Goal: Task Accomplishment & Management: Complete application form

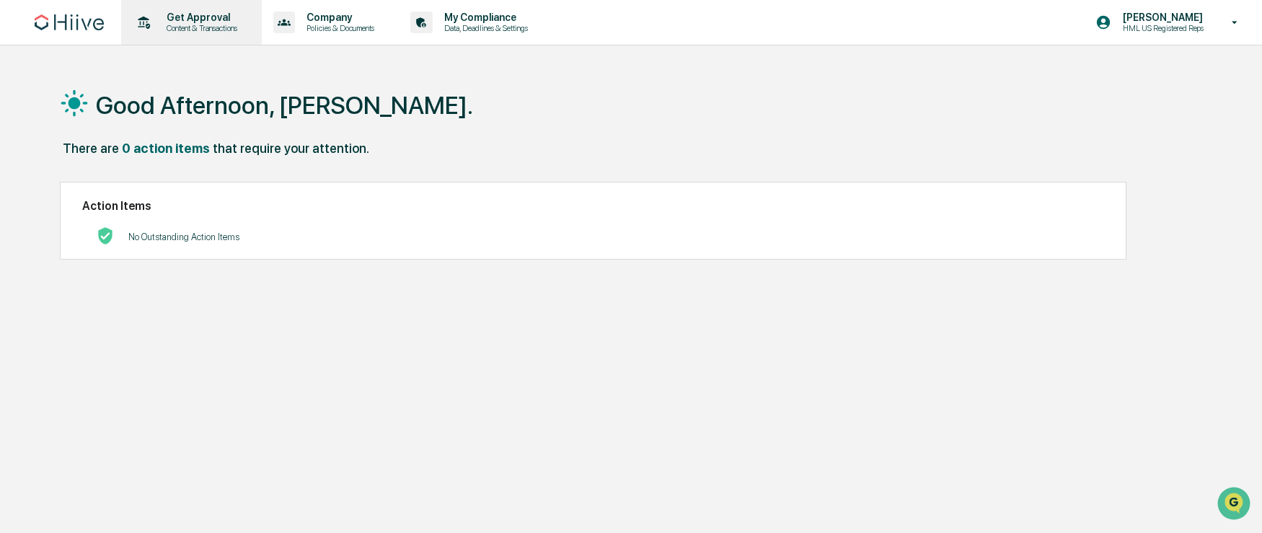
click at [209, 29] on p "Content & Transactions" at bounding box center [199, 28] width 89 height 10
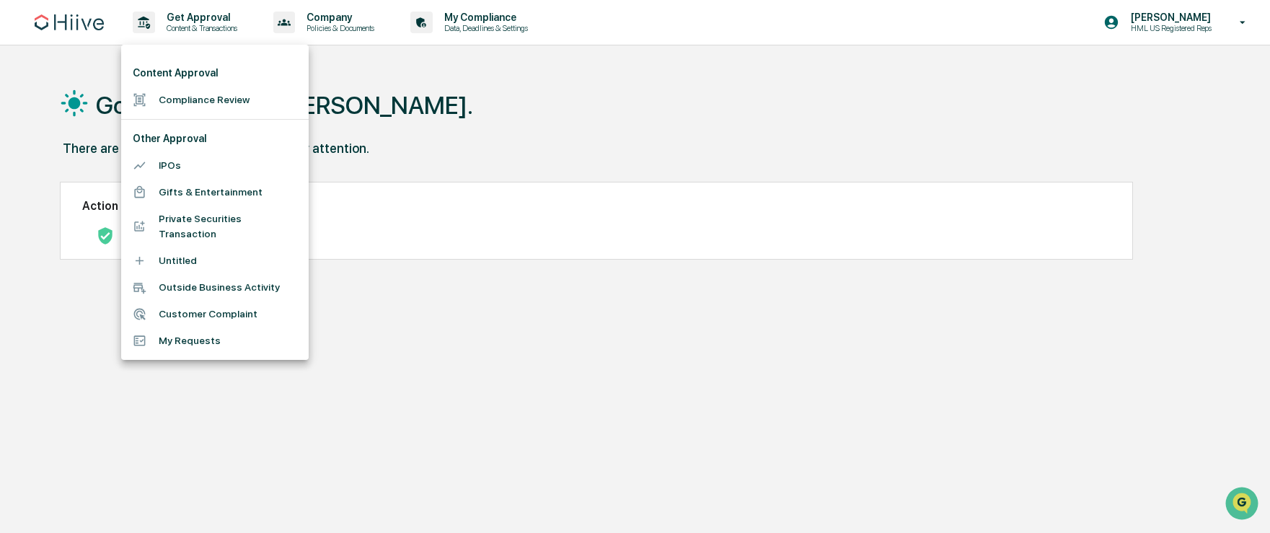
click at [214, 89] on li "Compliance Review" at bounding box center [214, 100] width 187 height 27
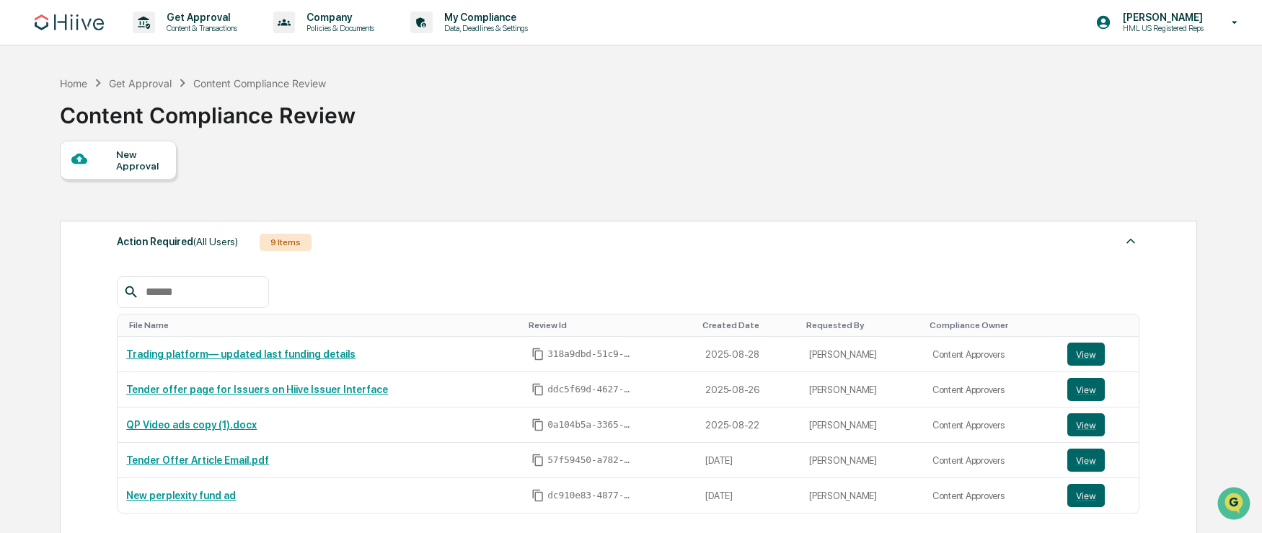
click at [150, 171] on div "New Approval" at bounding box center [140, 160] width 48 height 23
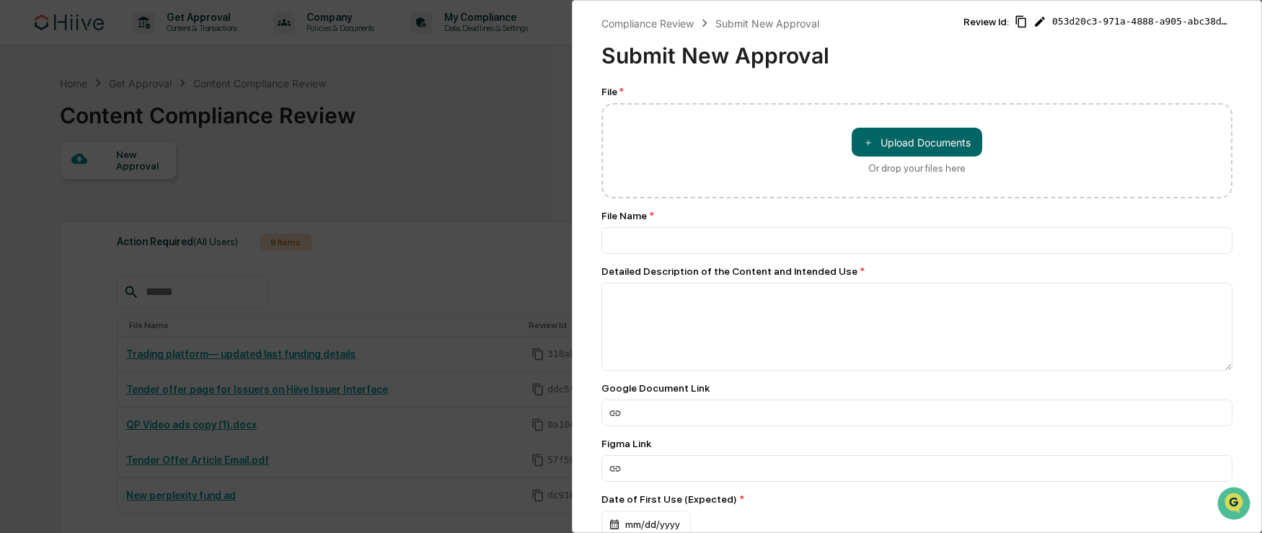
click at [502, 112] on div "Compliance Review Submit New Approval Submit New Approval Review Id: 053d20c3-9…" at bounding box center [631, 266] width 1262 height 533
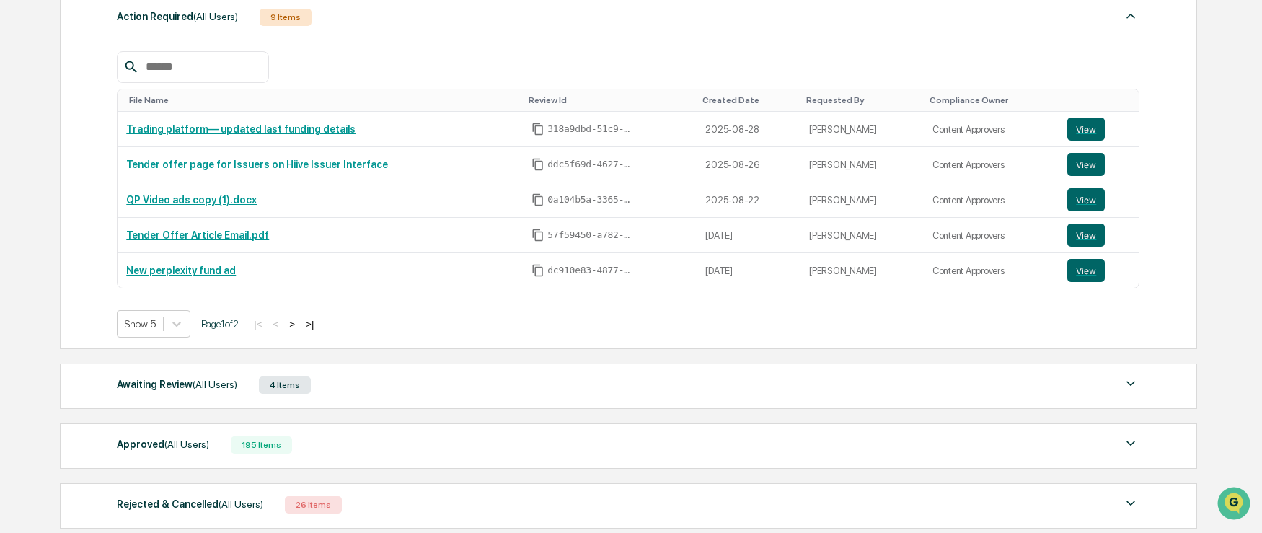
scroll to position [343, 0]
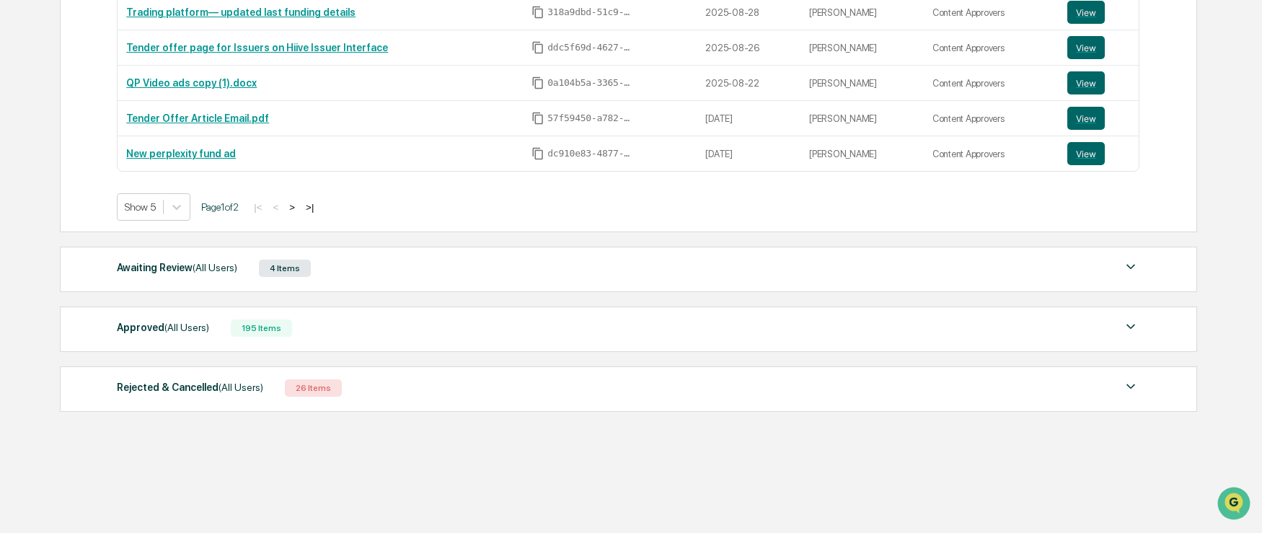
click at [181, 331] on span "(All Users)" at bounding box center [186, 328] width 45 height 12
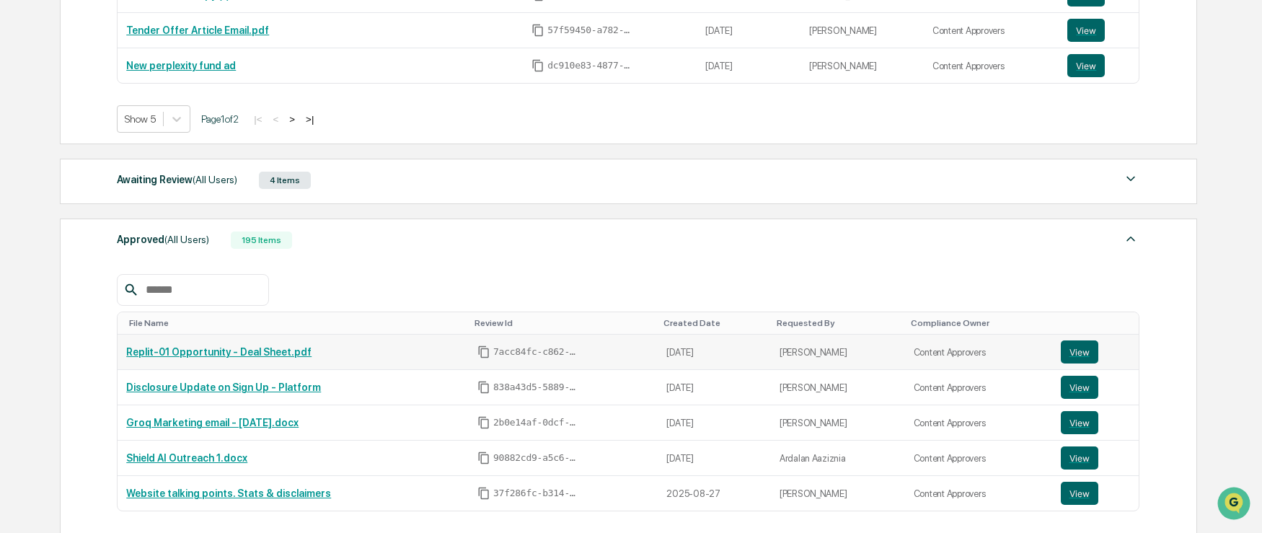
scroll to position [493, 0]
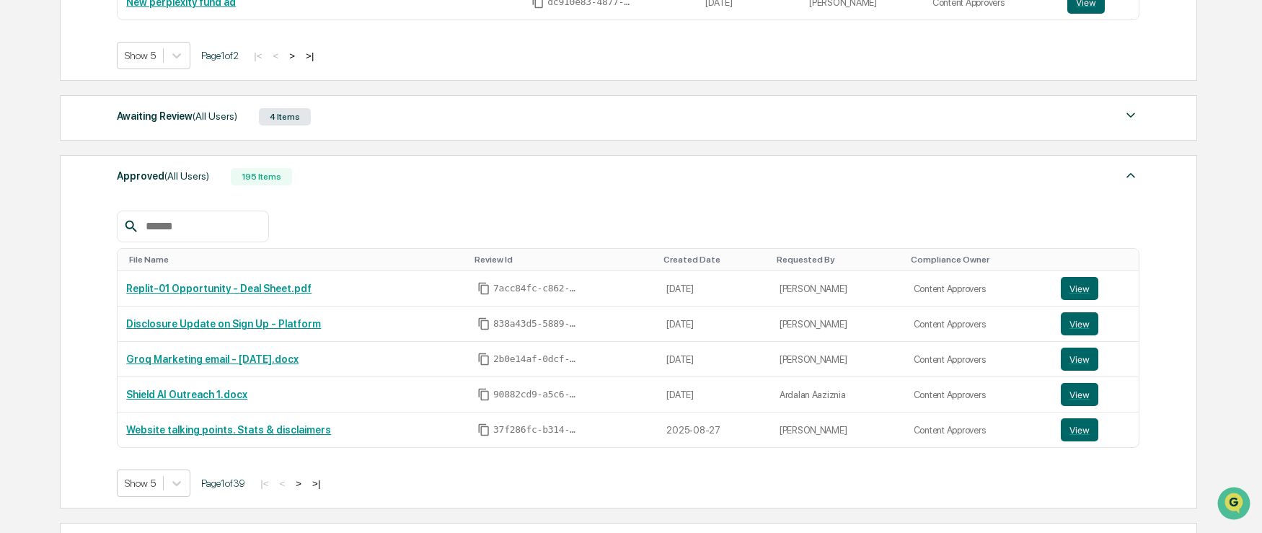
click at [306, 486] on button ">" at bounding box center [298, 483] width 14 height 12
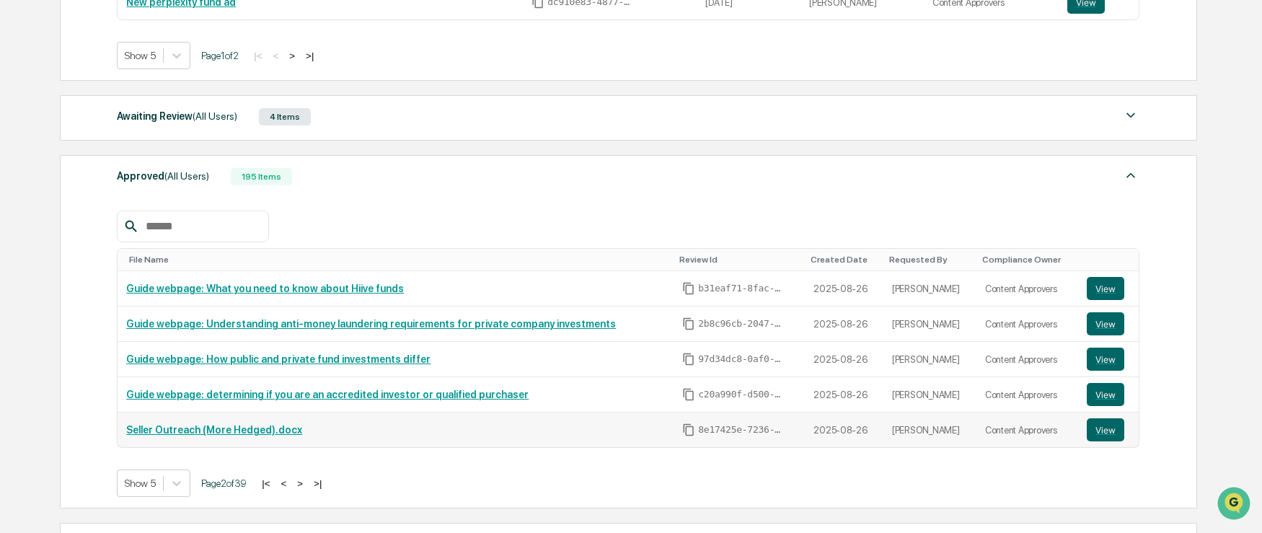
click at [222, 425] on link "Seller Outreach (More Hedged).docx" at bounding box center [214, 430] width 176 height 12
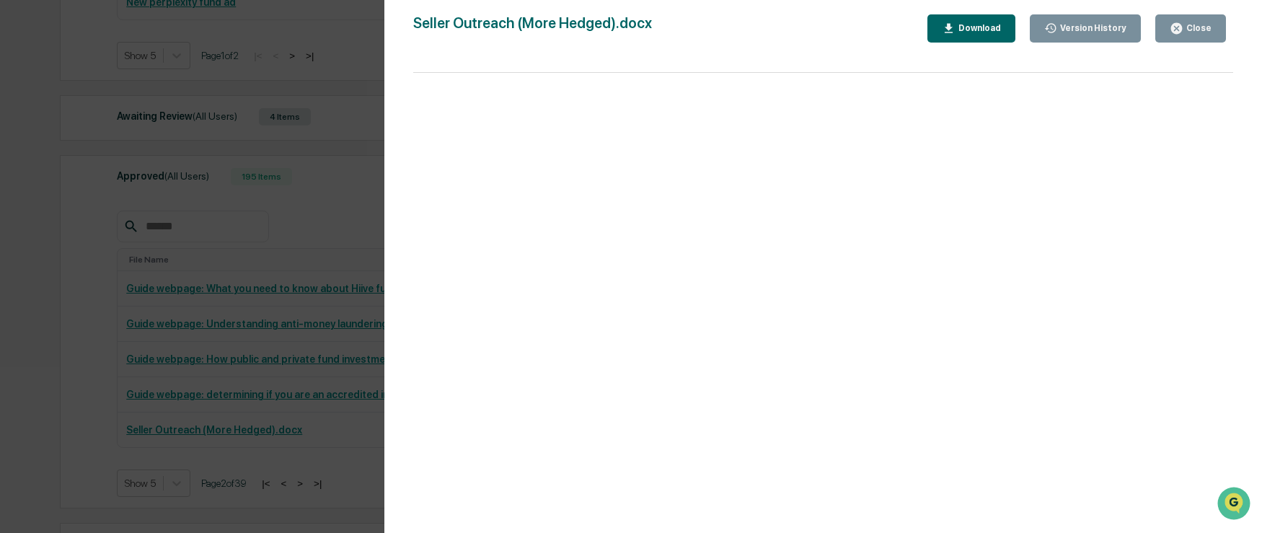
click at [1184, 33] on div "Close" at bounding box center [1191, 29] width 42 height 14
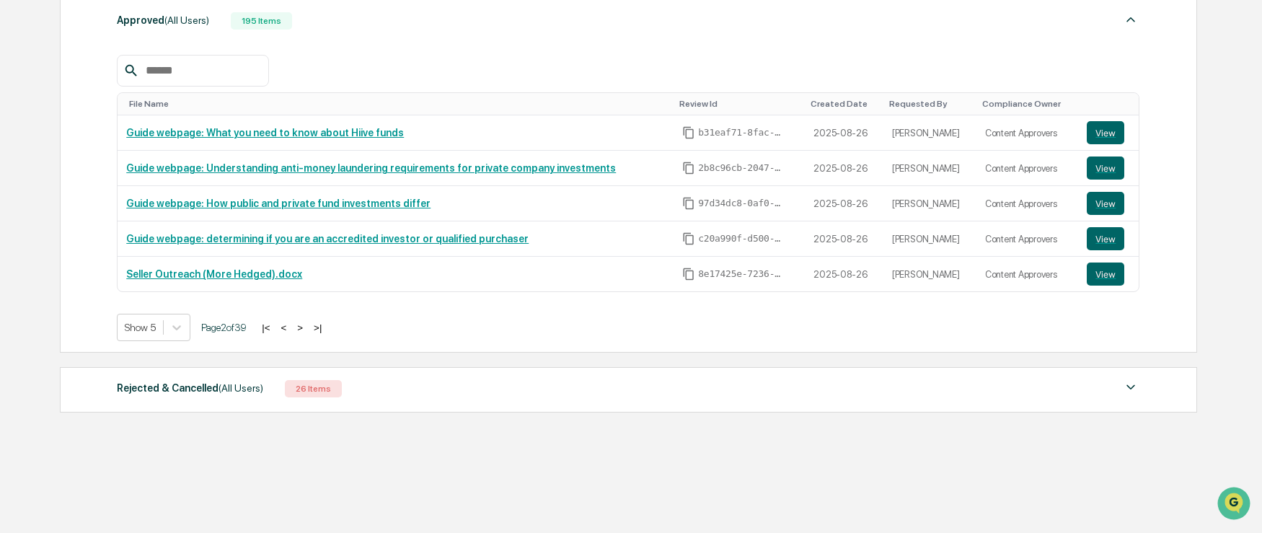
scroll to position [650, 0]
click at [424, 63] on div at bounding box center [628, 70] width 1023 height 32
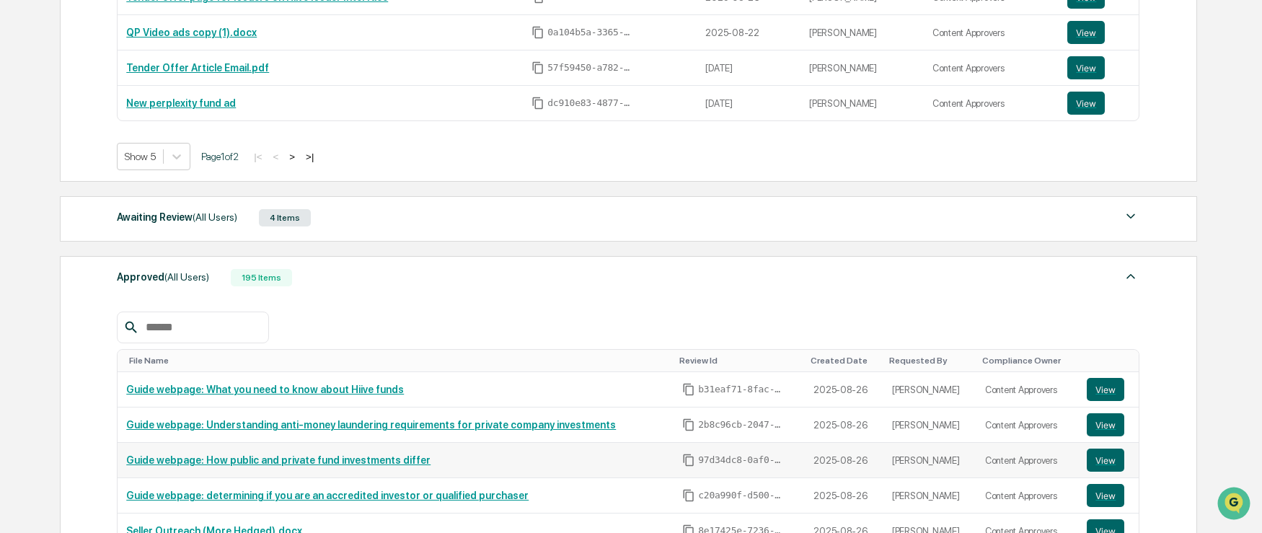
scroll to position [34, 0]
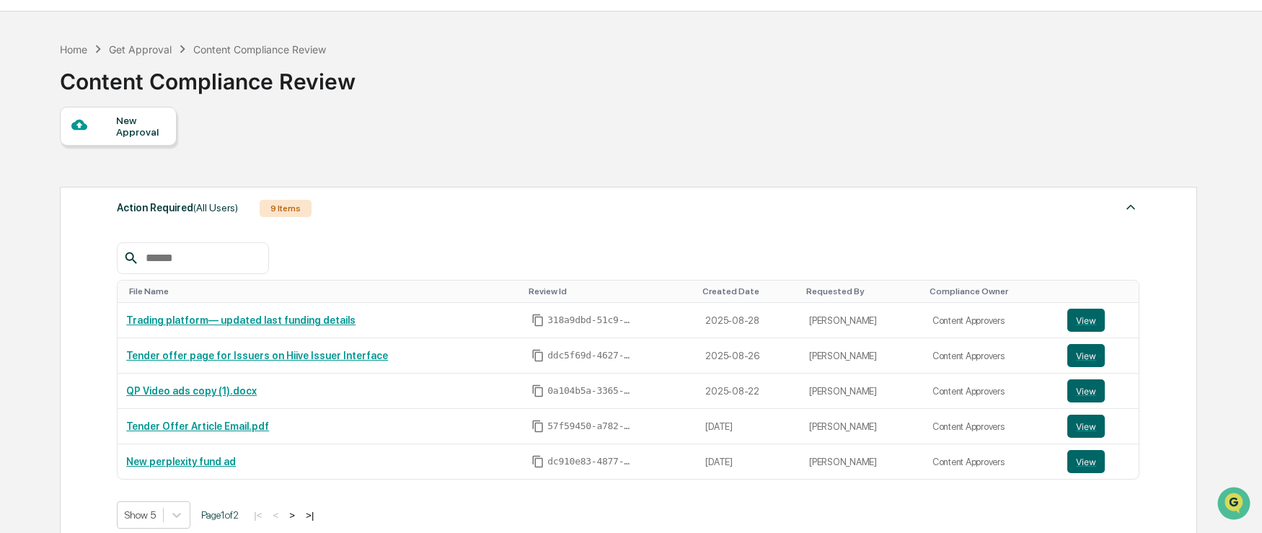
click at [344, 203] on div "Action Required (All Users) 9 Items" at bounding box center [628, 208] width 1023 height 20
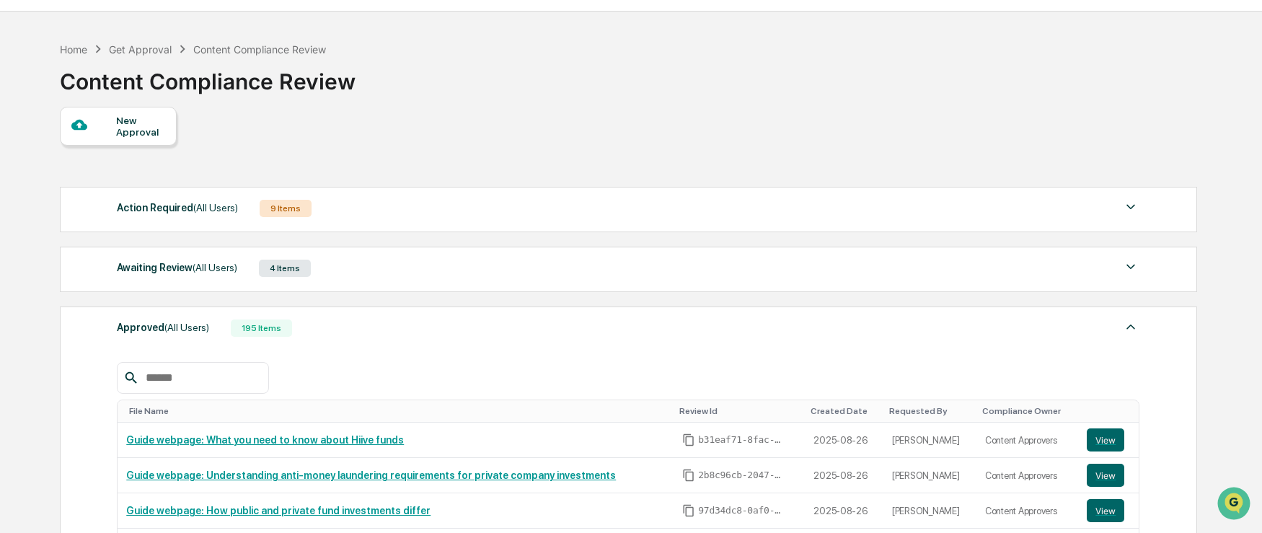
click at [133, 129] on div "New Approval" at bounding box center [140, 126] width 48 height 23
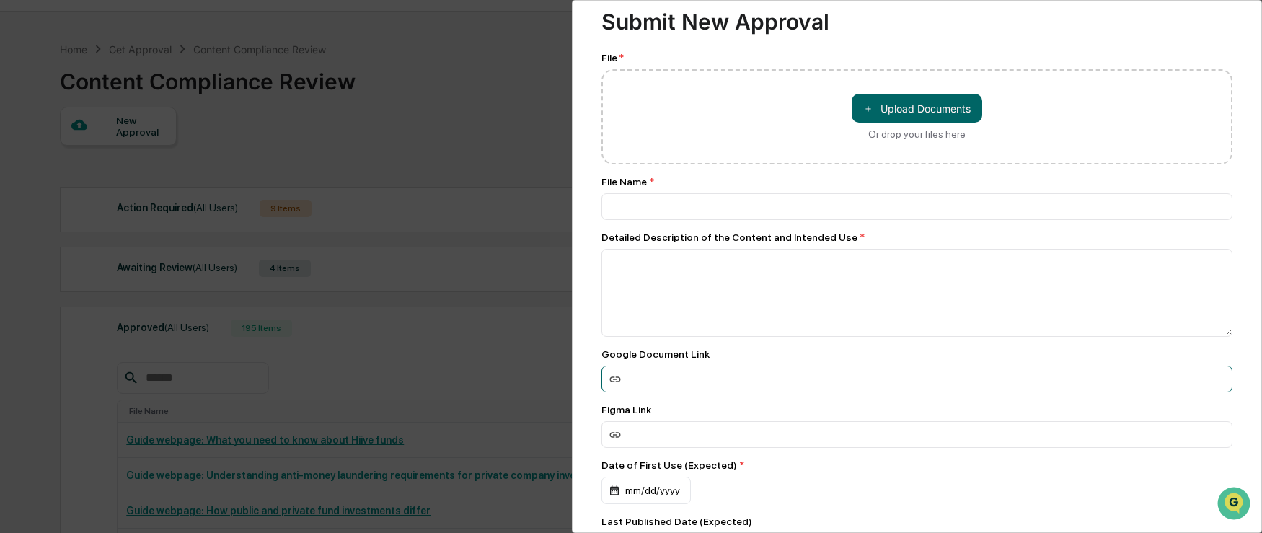
click at [673, 381] on input at bounding box center [916, 379] width 631 height 27
paste input "**********"
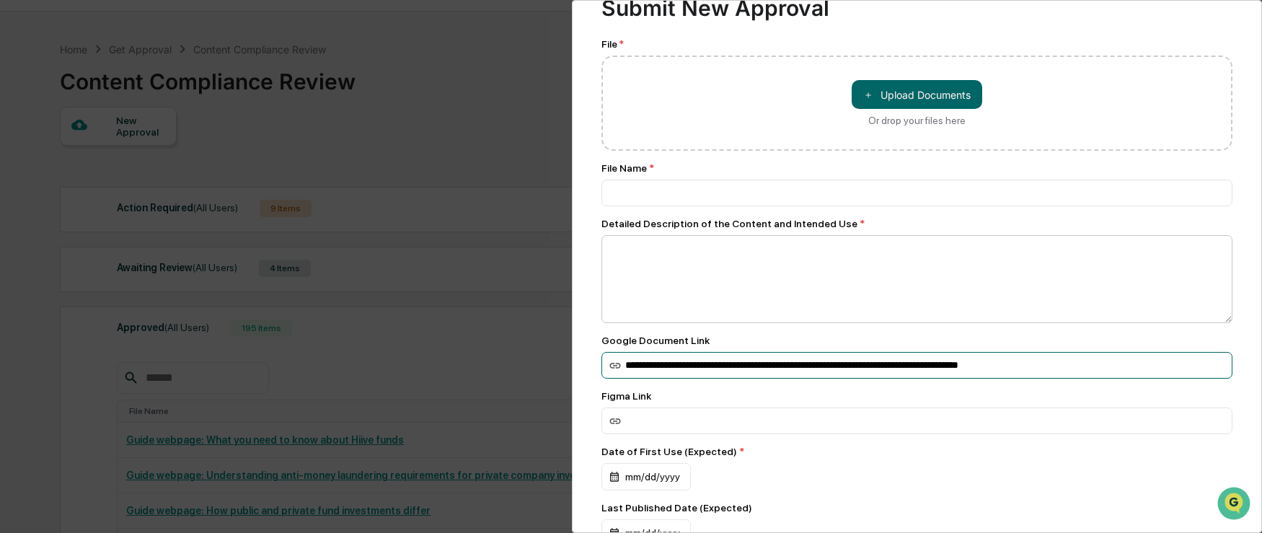
scroll to position [85, 0]
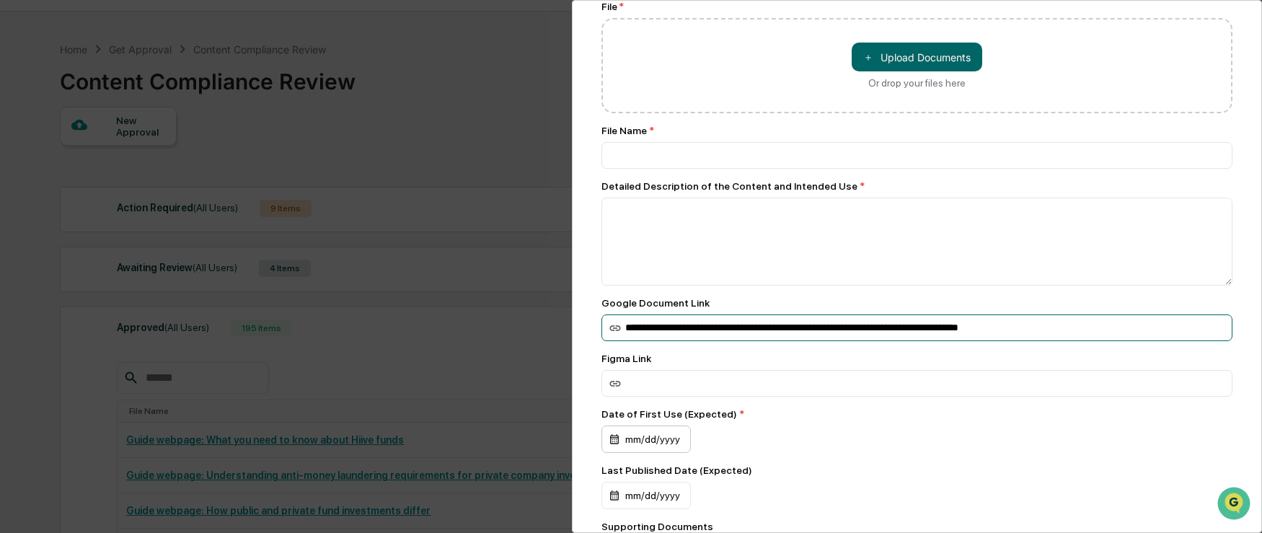
type input "**********"
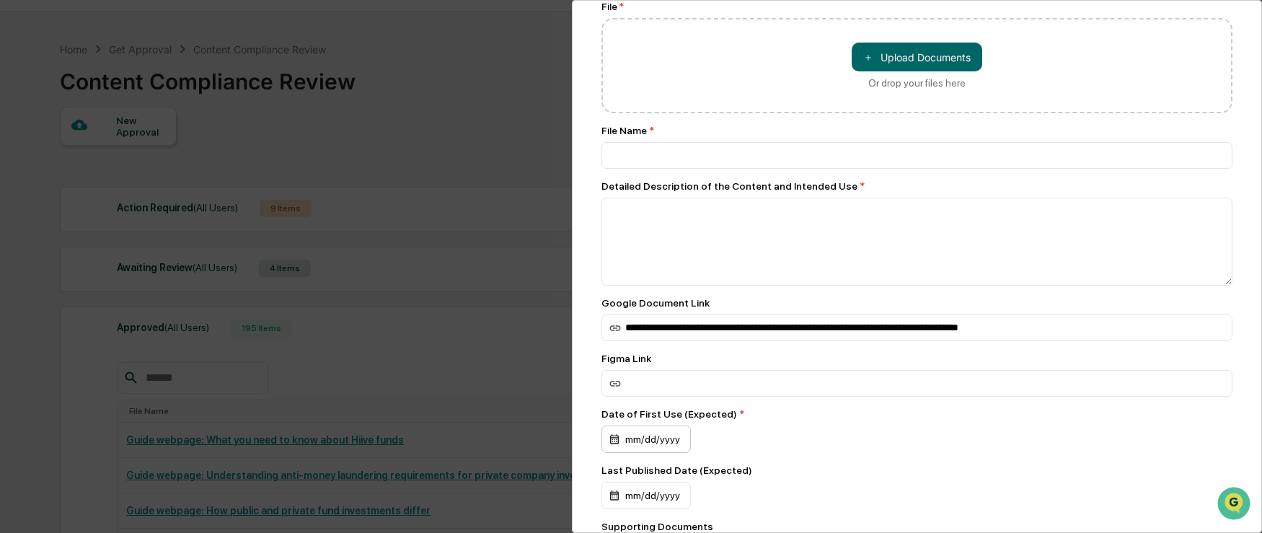
click at [666, 434] on div "mm/dd/yyyy" at bounding box center [645, 438] width 89 height 27
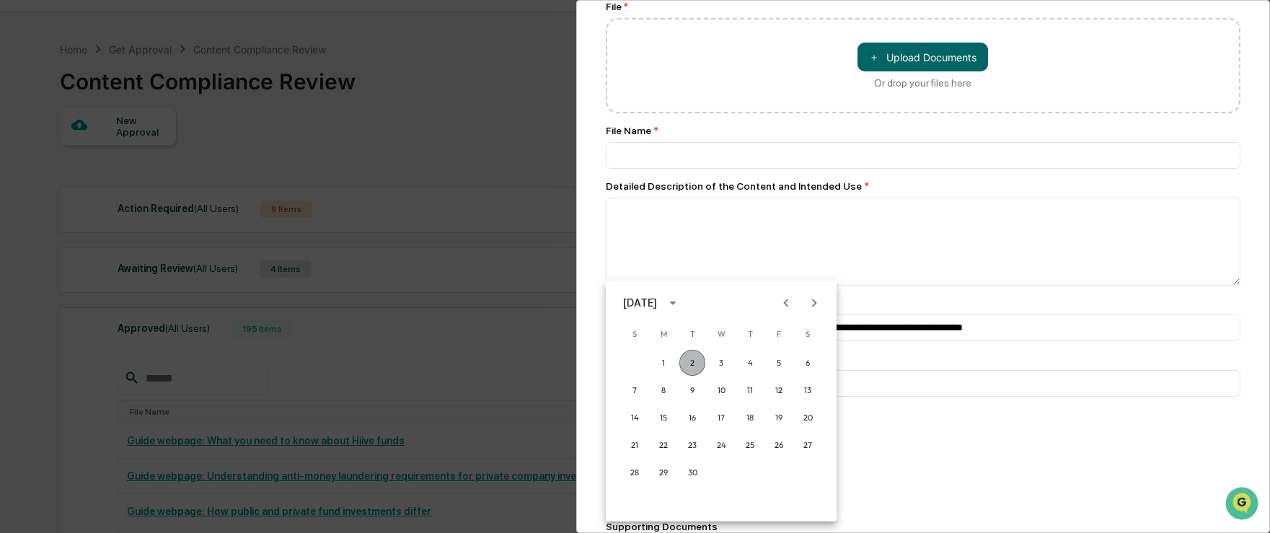
click at [687, 363] on button "2" at bounding box center [692, 363] width 26 height 26
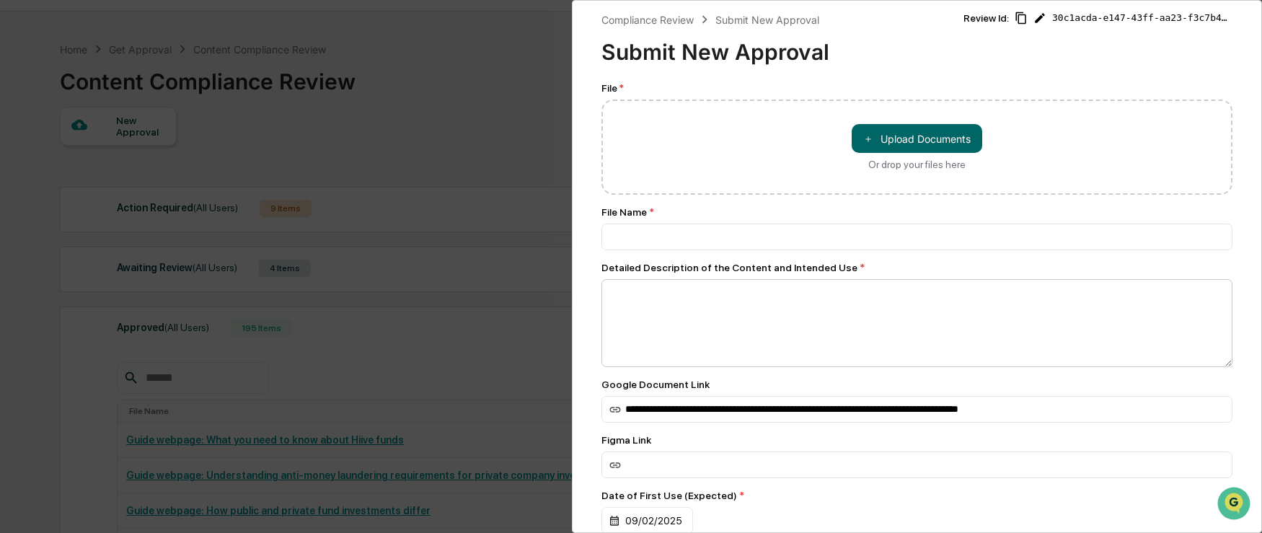
scroll to position [0, 0]
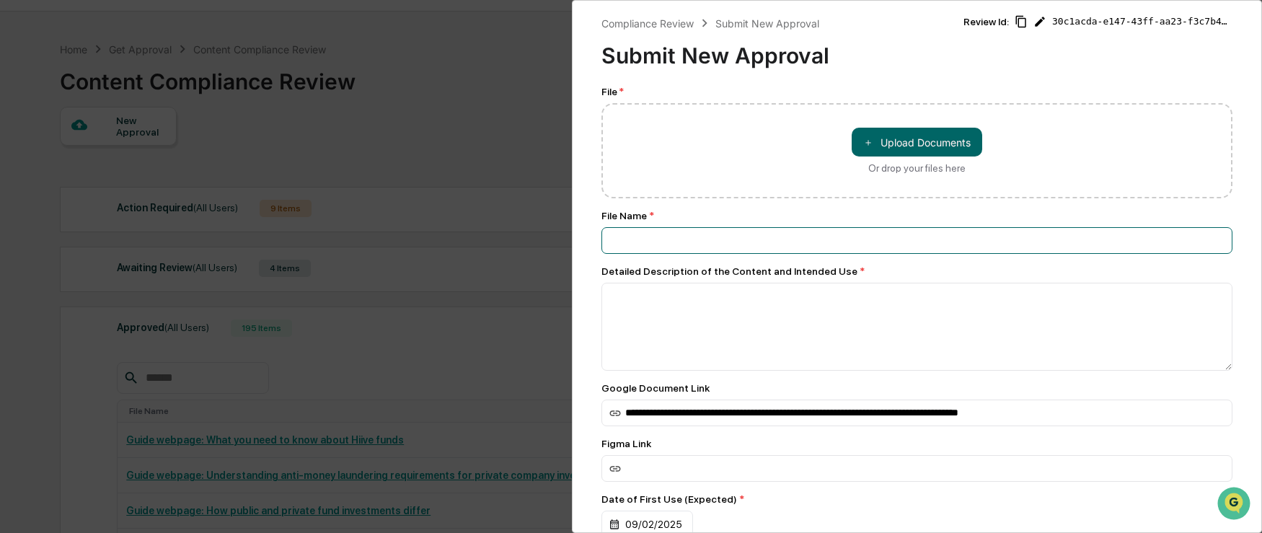
click at [705, 252] on input at bounding box center [916, 240] width 631 height 27
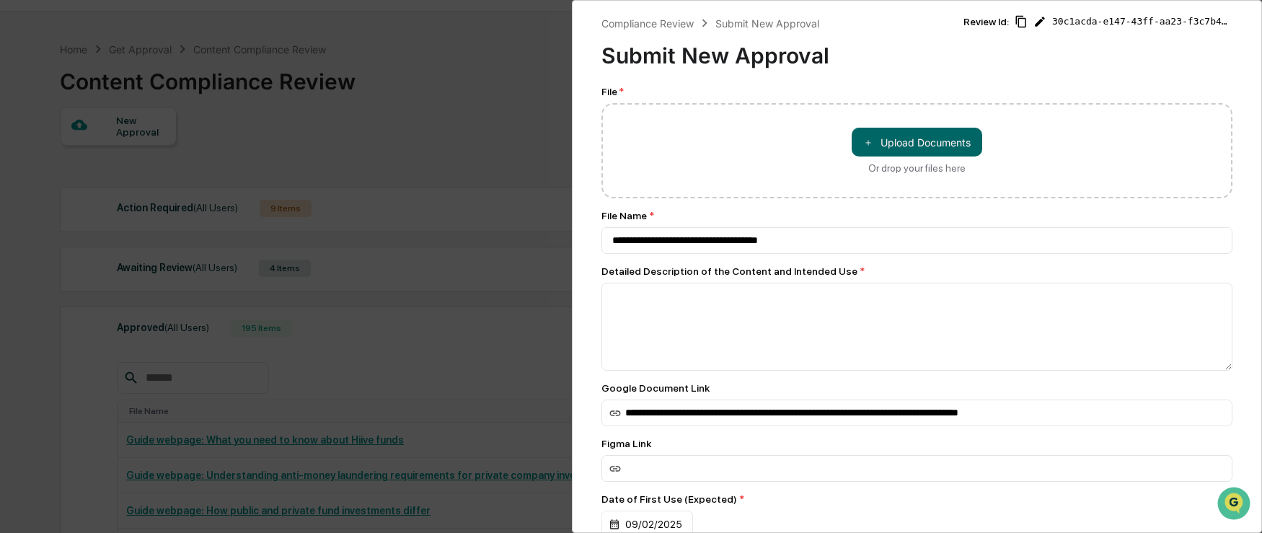
click at [1015, 65] on div "Compliance Review Submit New Approval Submit New Approval Review Id: 30c1acda-e…" at bounding box center [916, 44] width 631 height 59
click at [943, 140] on button "＋ Upload Documents" at bounding box center [917, 142] width 131 height 29
click at [868, 152] on button "＋ Upload Documents" at bounding box center [917, 142] width 131 height 29
type input "**********"
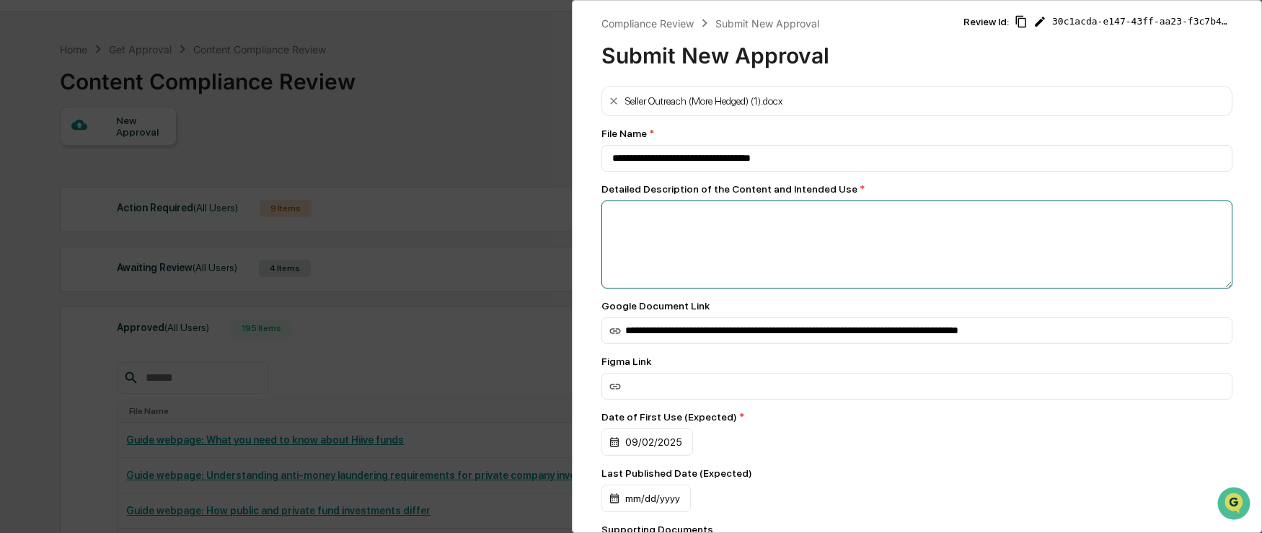
click at [811, 238] on textarea at bounding box center [916, 244] width 631 height 88
click at [969, 214] on textarea "**********" at bounding box center [912, 244] width 623 height 88
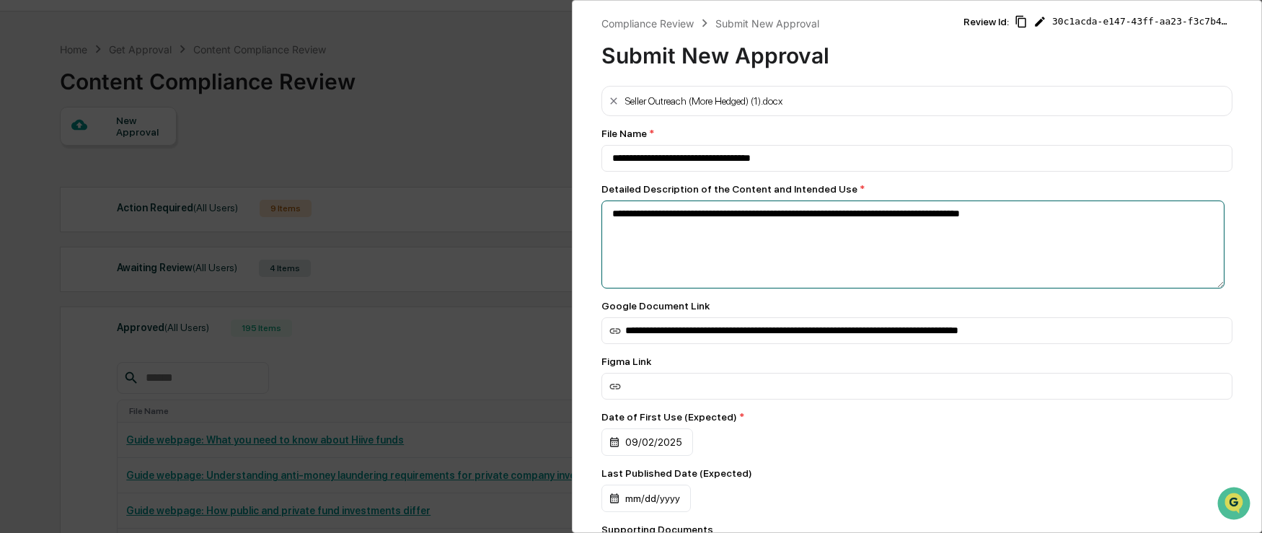
click at [662, 213] on textarea "**********" at bounding box center [912, 244] width 623 height 88
click at [665, 215] on textarea "**********" at bounding box center [912, 244] width 623 height 88
click at [1098, 213] on textarea "**********" at bounding box center [912, 244] width 623 height 88
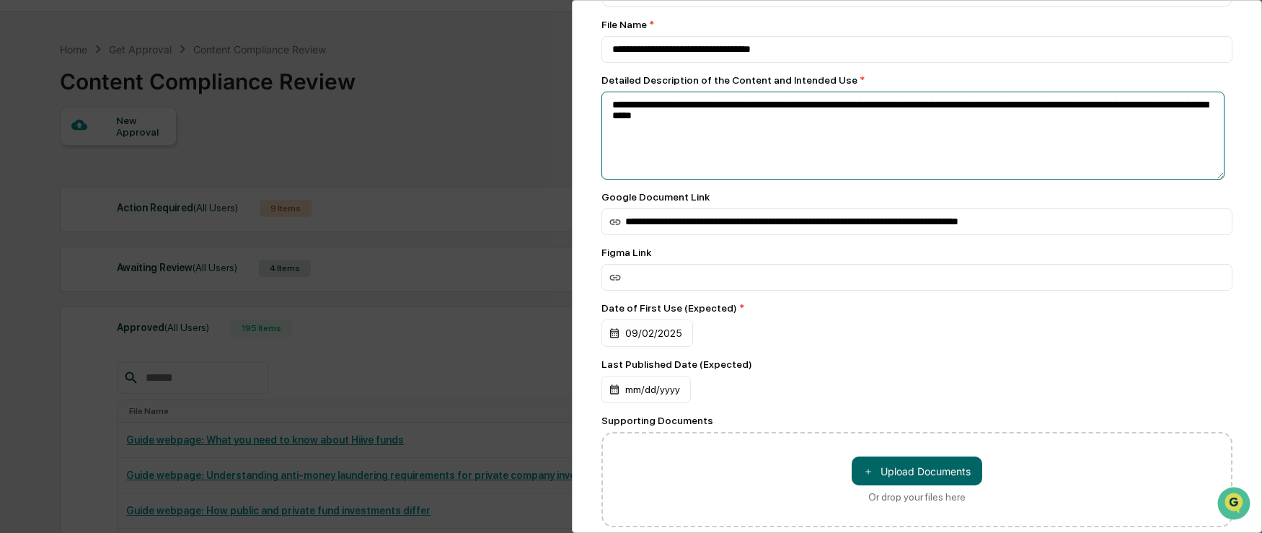
scroll to position [100, 0]
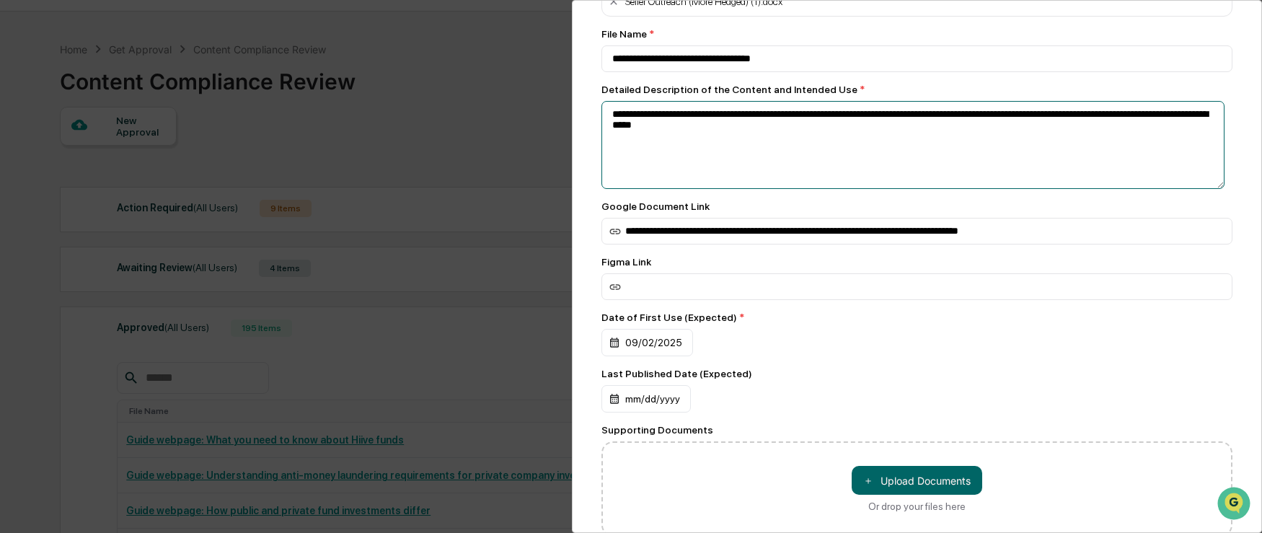
type textarea "**********"
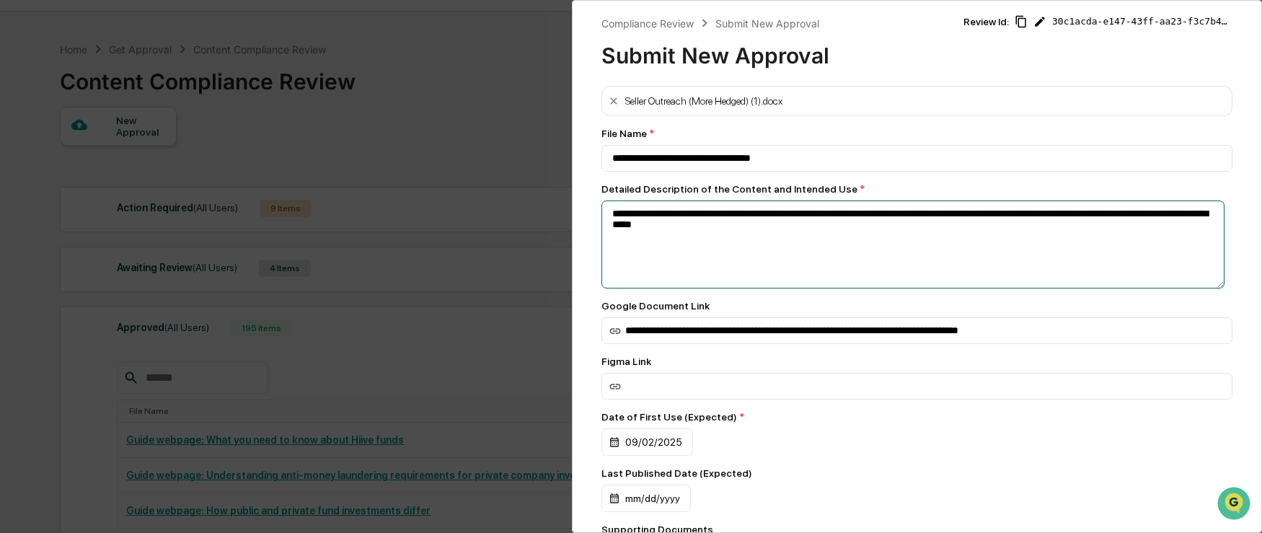
scroll to position [208, 0]
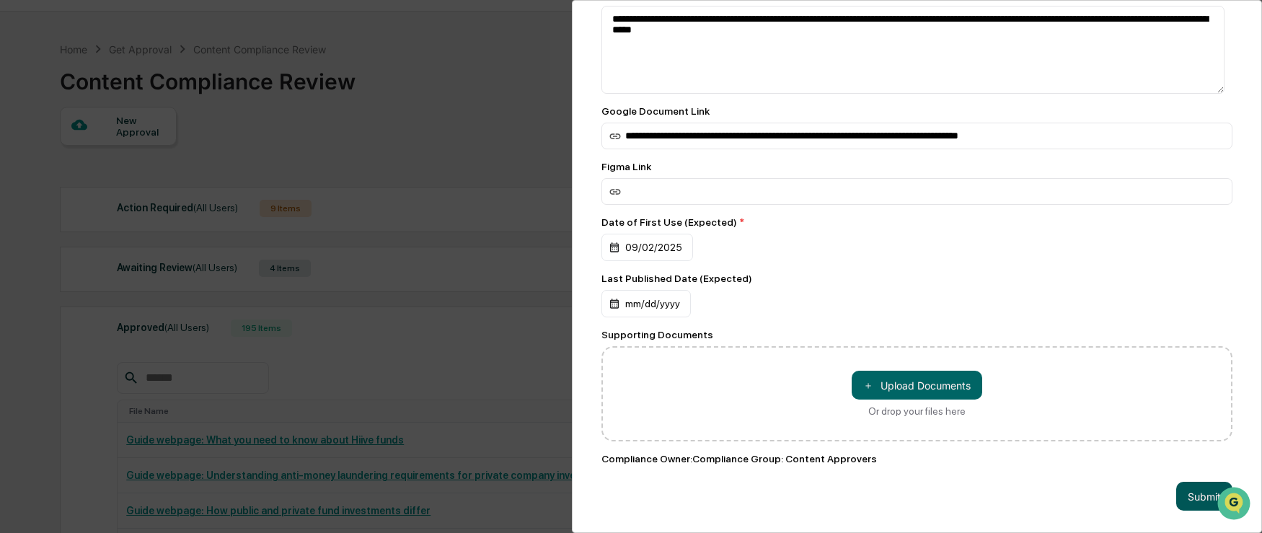
click at [1187, 488] on button "Submit" at bounding box center [1204, 496] width 56 height 29
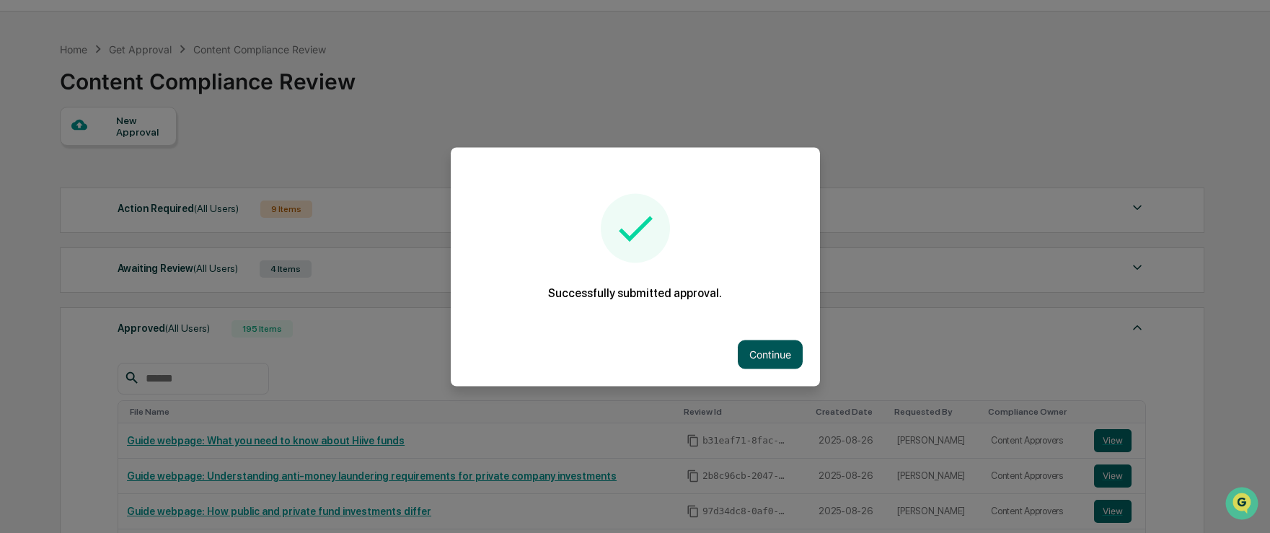
click at [757, 353] on button "Continue" at bounding box center [770, 354] width 65 height 29
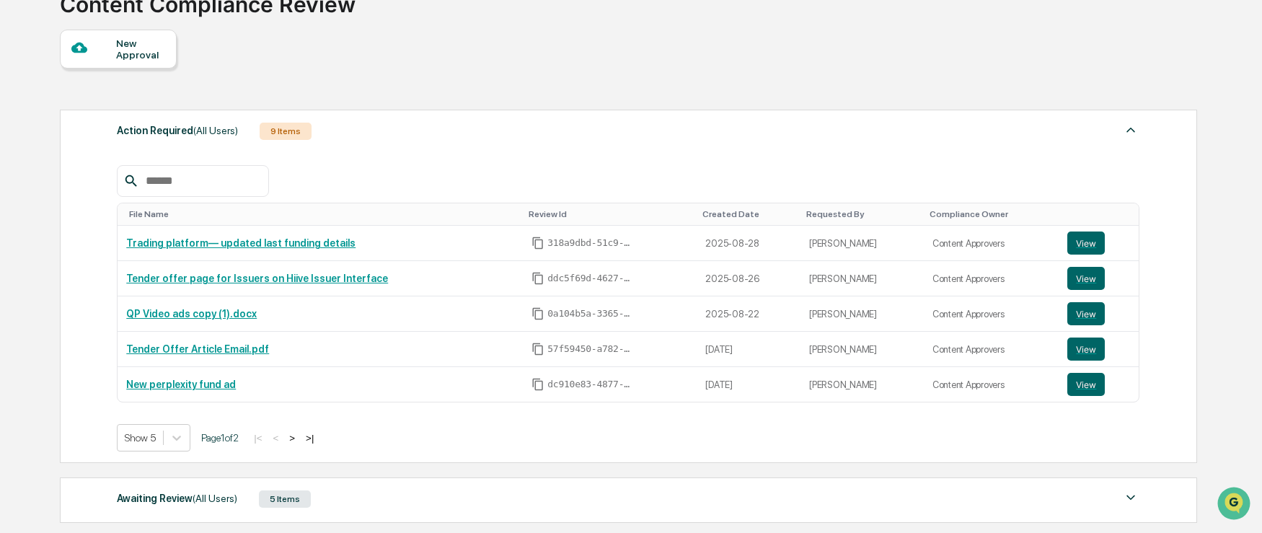
scroll to position [343, 0]
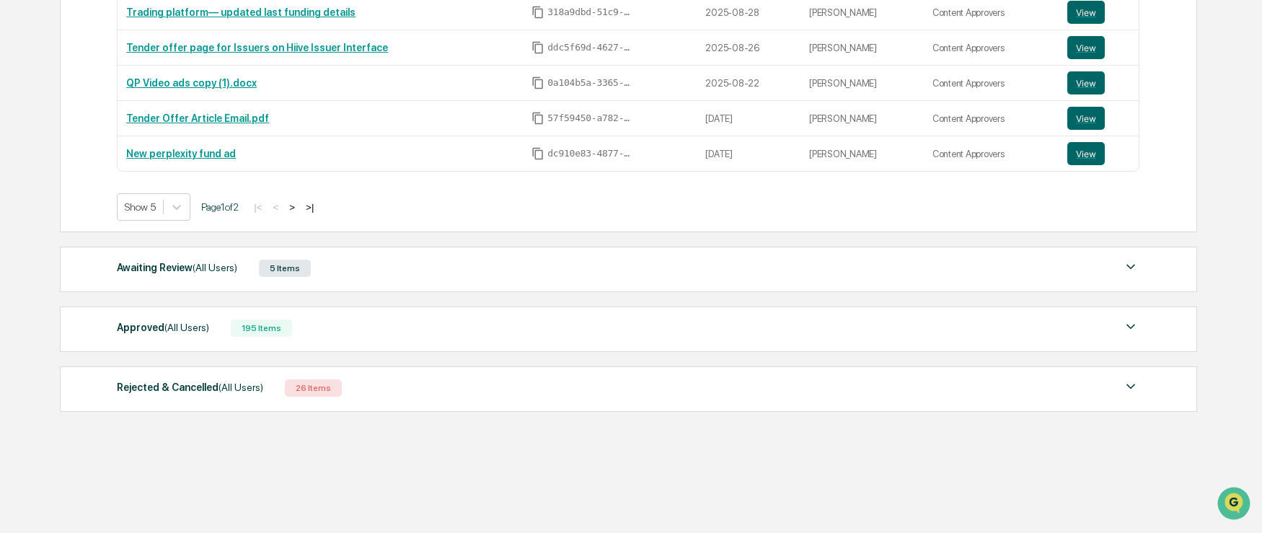
click at [171, 266] on div "Awaiting Review (All Users)" at bounding box center [177, 267] width 120 height 19
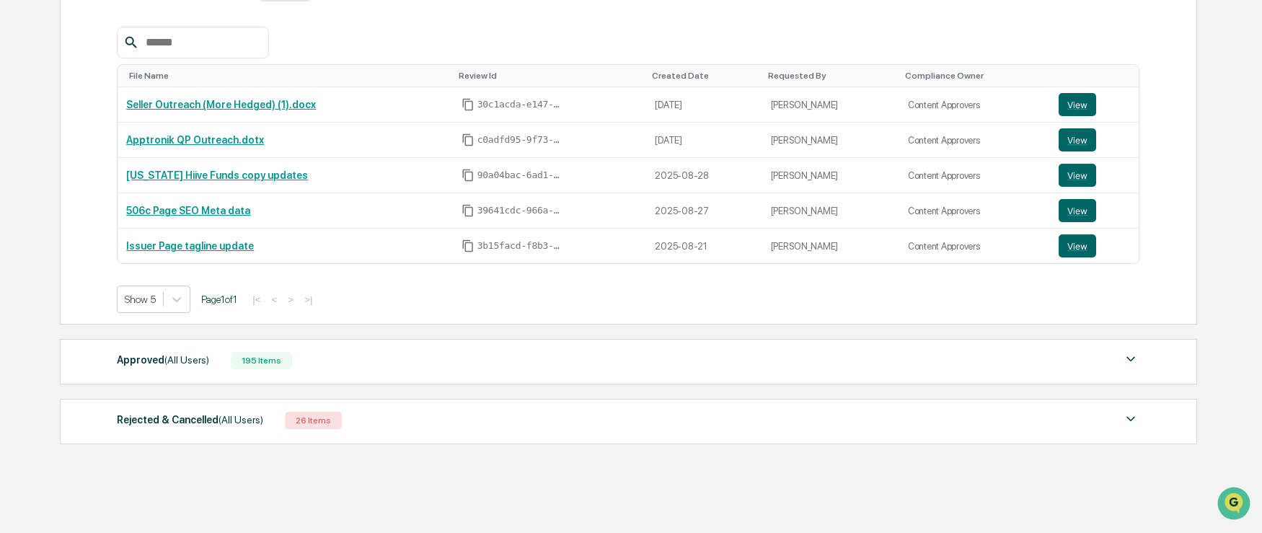
scroll to position [650, 0]
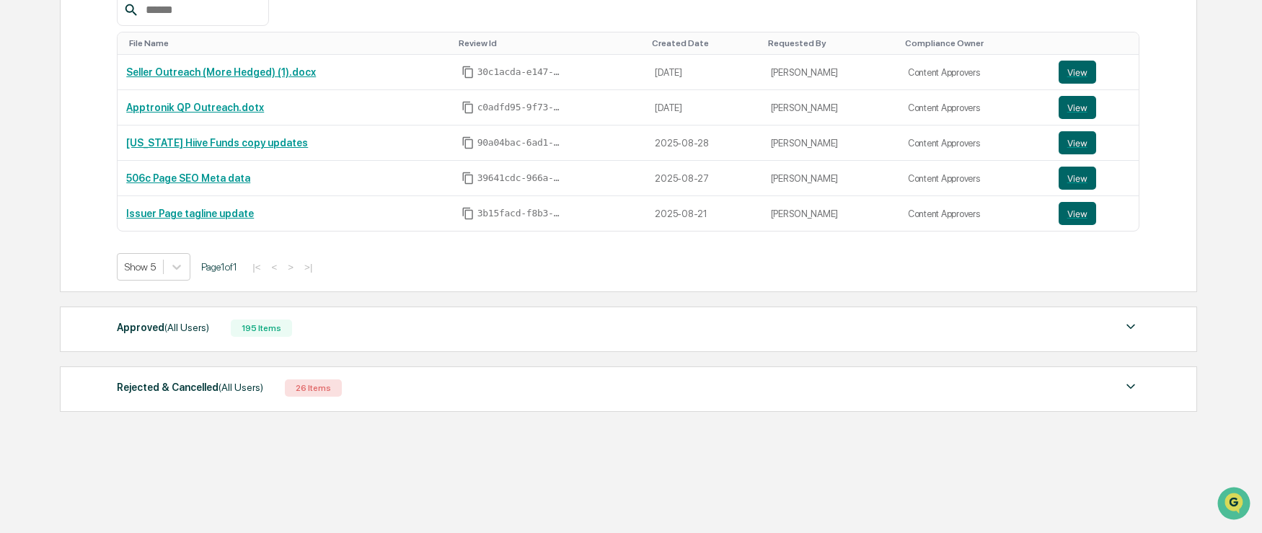
click at [187, 392] on div "Rejected & Cancelled (All Users)" at bounding box center [190, 387] width 146 height 19
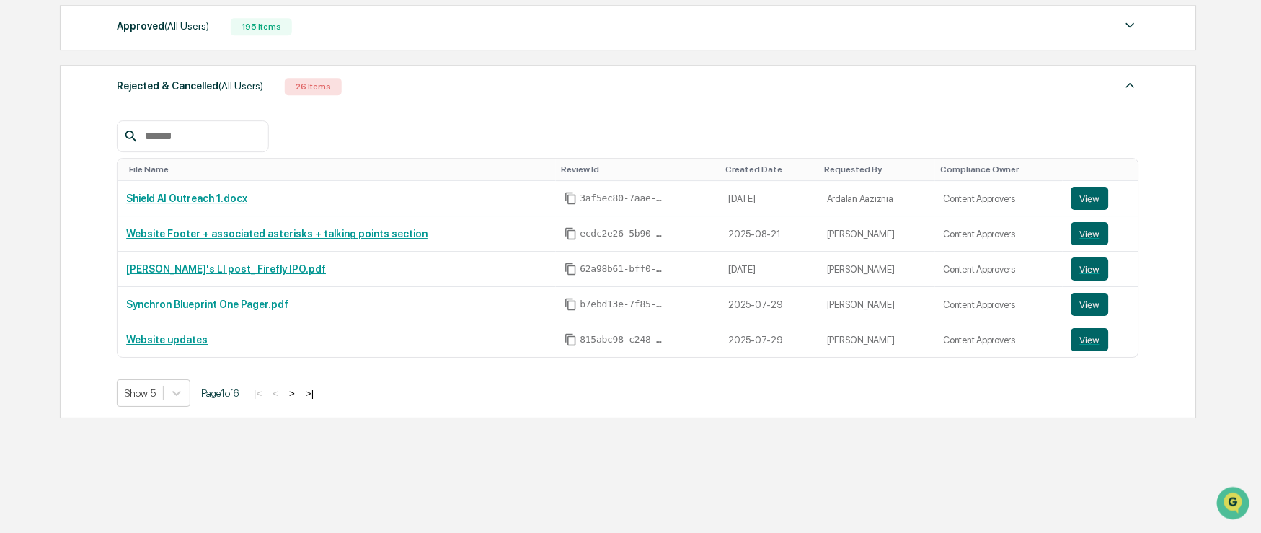
scroll to position [951, 0]
